Goal: Use online tool/utility: Use online tool/utility

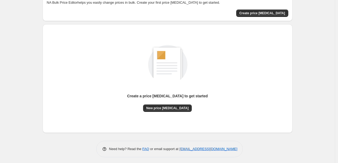
scroll to position [34, 0]
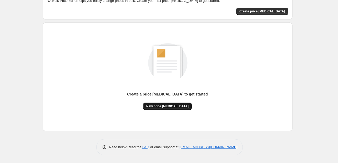
click at [164, 108] on span "New price [MEDICAL_DATA]" at bounding box center [167, 106] width 42 height 4
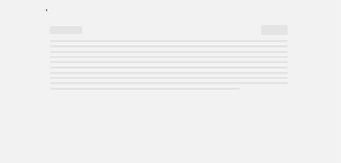
select select "percentage"
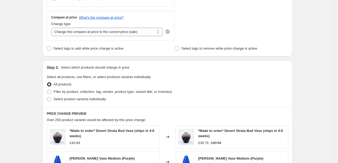
scroll to position [187, 0]
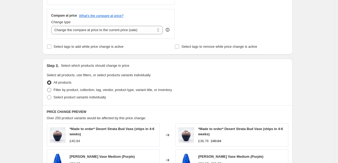
click at [51, 89] on span at bounding box center [49, 90] width 4 height 4
click at [47, 88] on input "Filter by product, collection, tag, vendor, product type, variant title, or inv…" at bounding box center [47, 88] width 0 height 0
radio input "true"
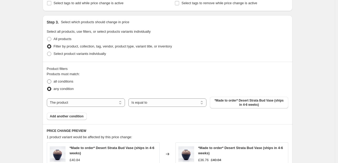
scroll to position [233, 0]
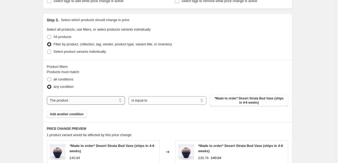
click at [79, 103] on select "The product The product's collection The product's tag The product's vendor The…" at bounding box center [86, 100] width 78 height 8
click at [2, 75] on div "Create new price [MEDICAL_DATA]. This page is ready Create new price [MEDICAL_D…" at bounding box center [167, 13] width 335 height 493
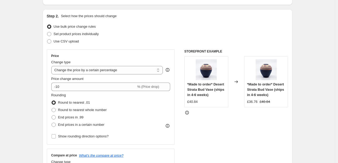
scroll to position [0, 0]
